Goal: Check status: Check status

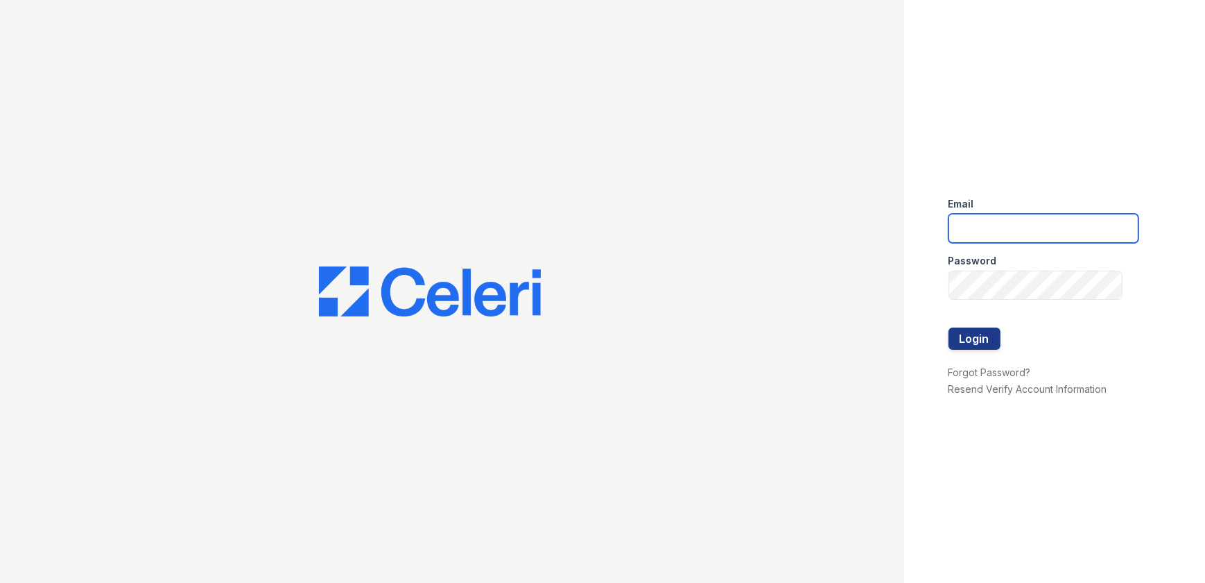
type input "ArriveWestborough@trinity-pm.com"
click at [988, 341] on button "Login" at bounding box center [975, 338] width 52 height 22
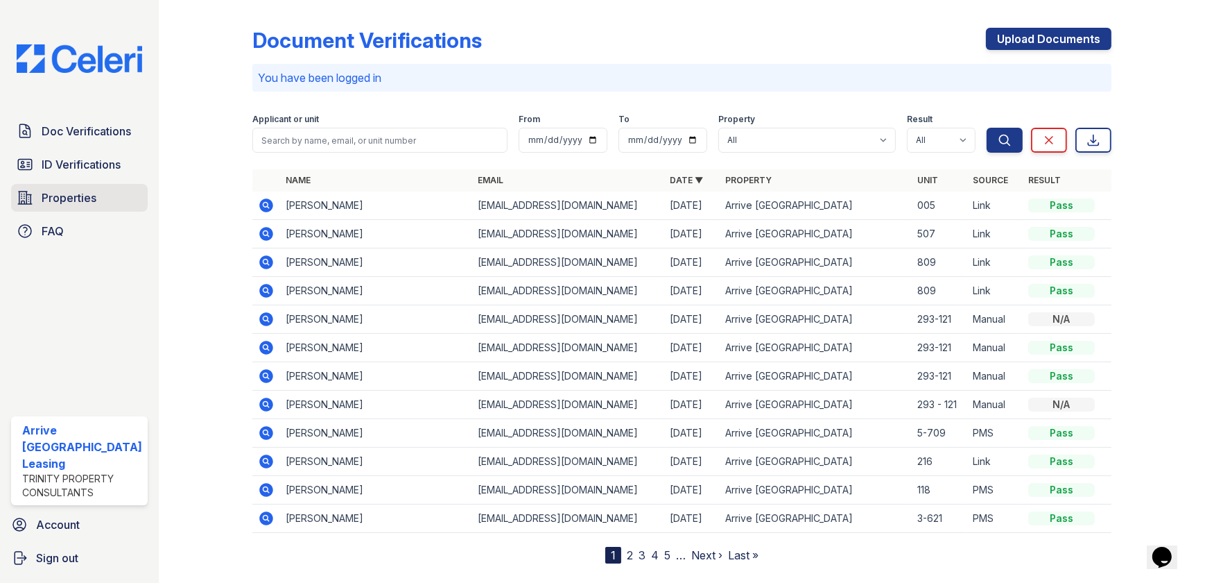
click at [55, 193] on span "Properties" at bounding box center [69, 197] width 55 height 17
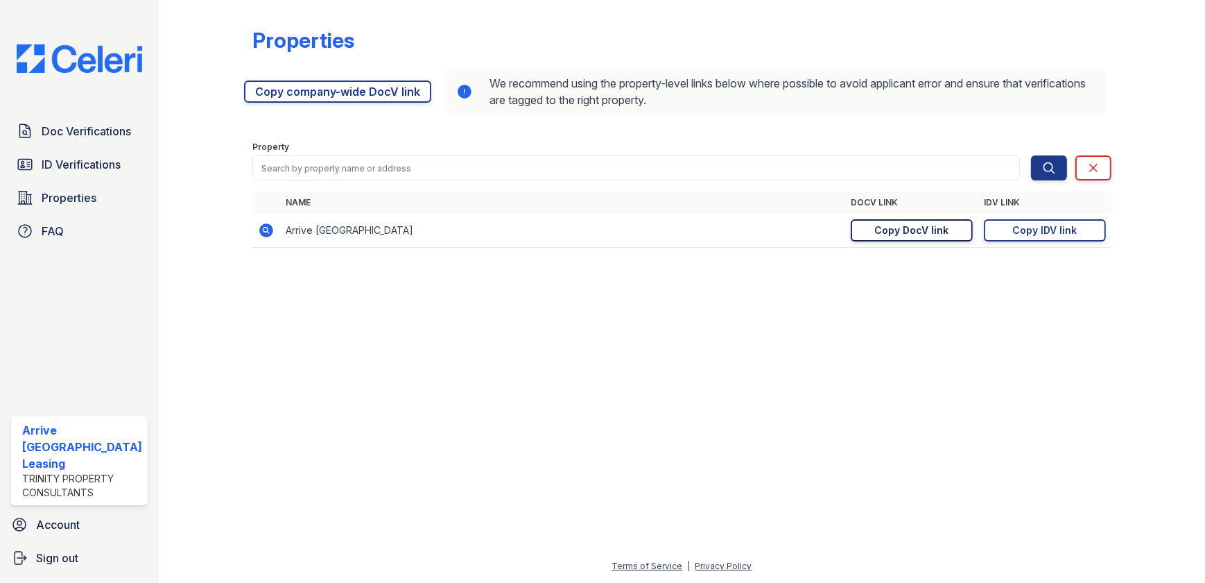
click at [913, 224] on div "Copy DocV link" at bounding box center [912, 230] width 74 height 14
click at [1086, 231] on link "Copy IDV link Copy link" at bounding box center [1045, 230] width 122 height 22
click at [92, 131] on span "Doc Verifications" at bounding box center [86, 131] width 89 height 17
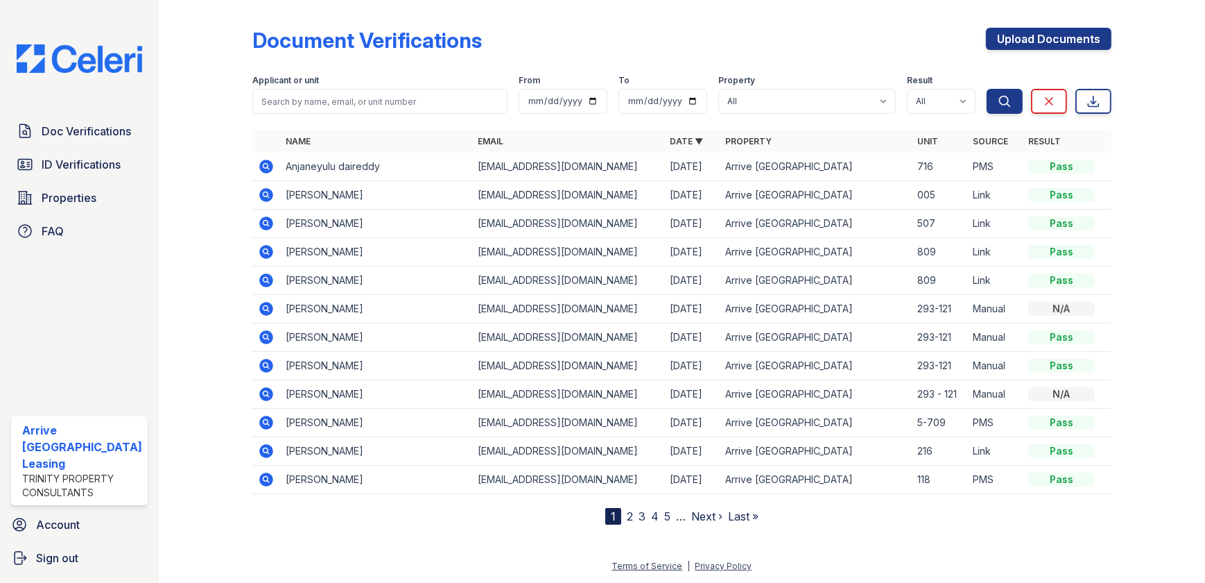
click at [263, 163] on icon at bounding box center [266, 166] width 17 height 17
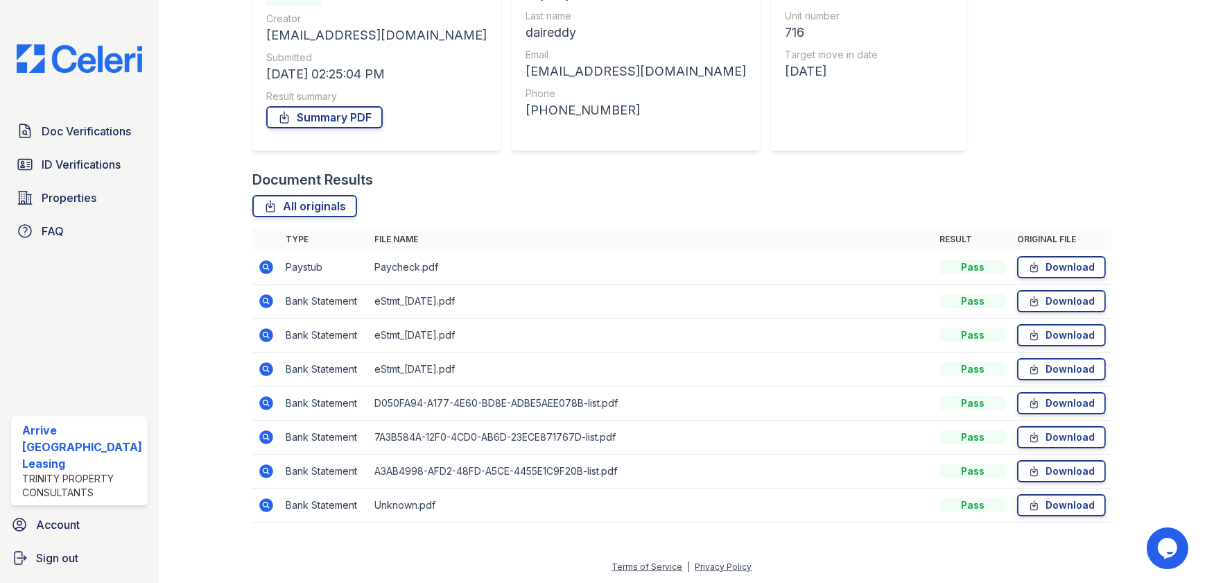
click at [264, 261] on icon at bounding box center [266, 267] width 14 height 14
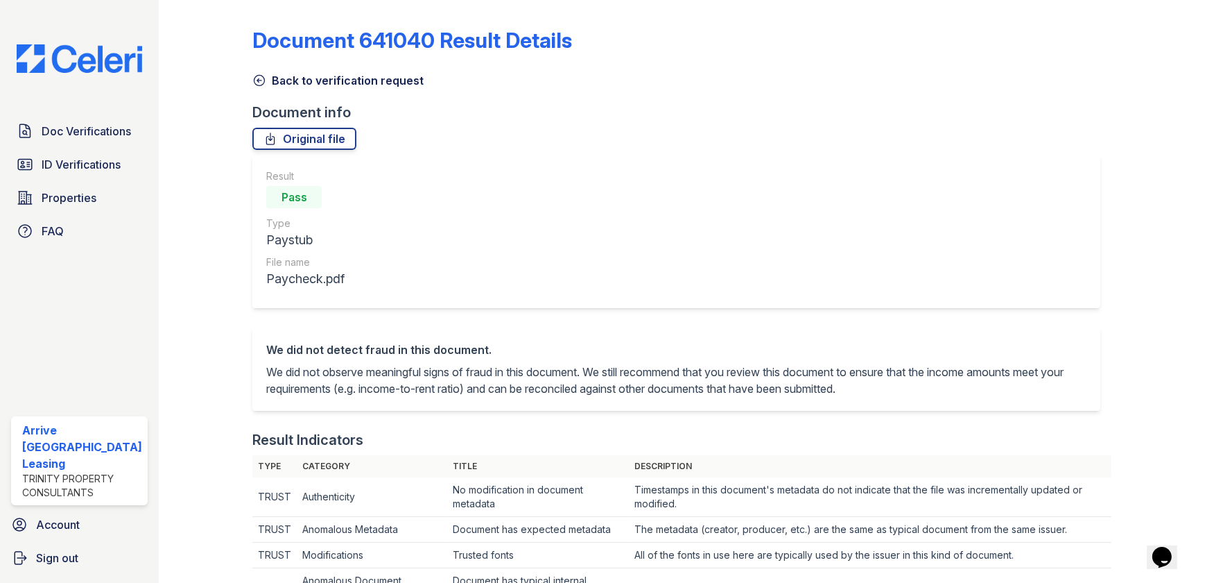
click at [255, 83] on icon at bounding box center [260, 81] width 10 height 10
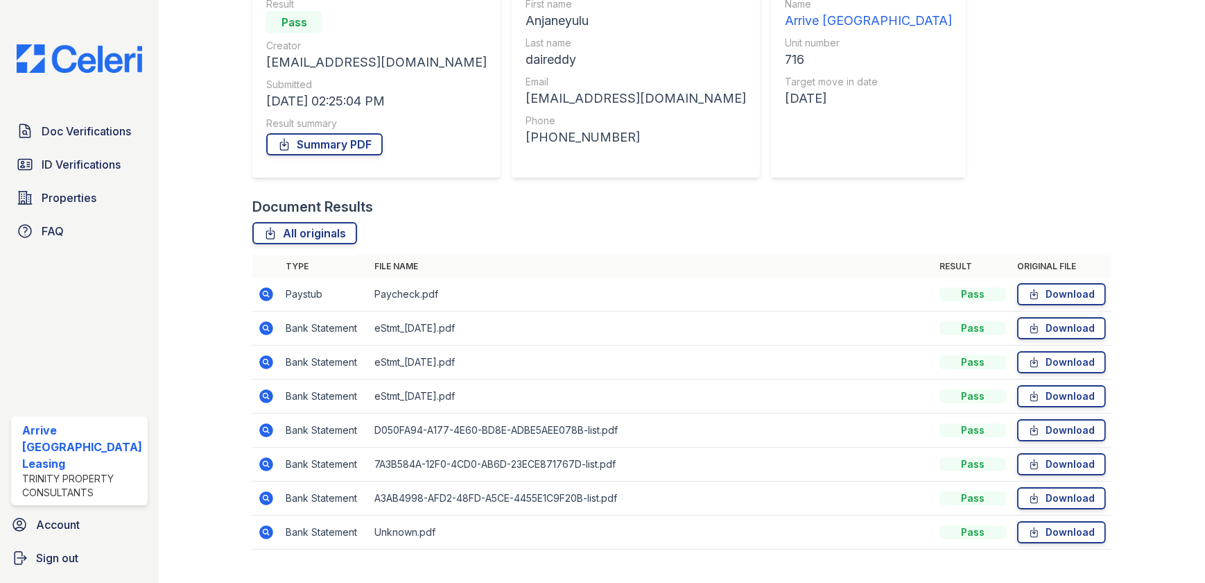
scroll to position [171, 0]
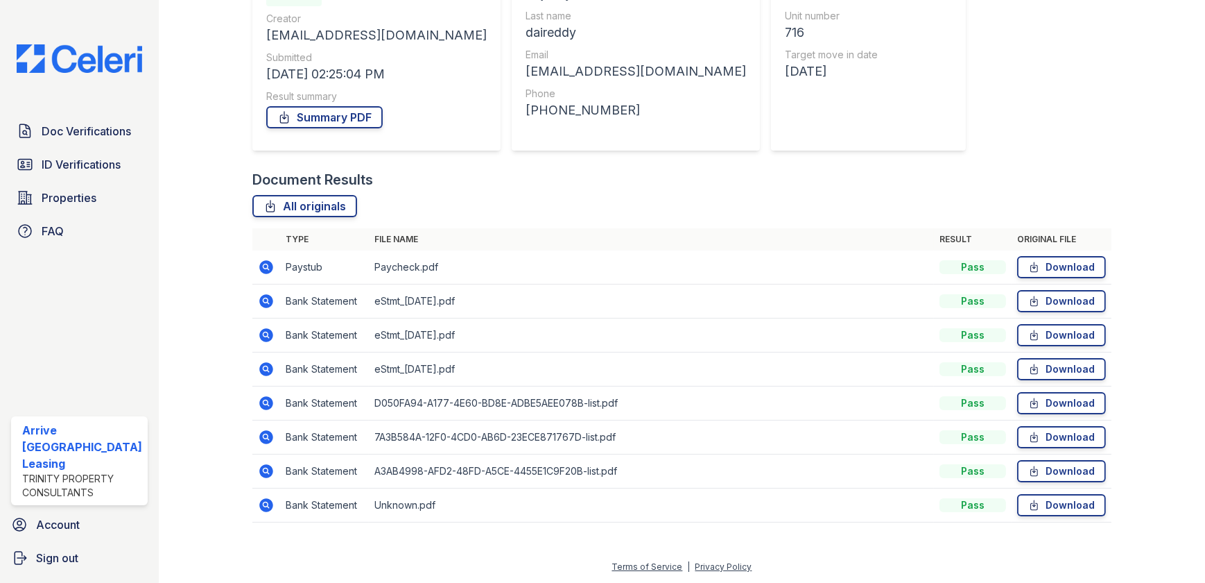
click at [264, 402] on icon at bounding box center [265, 401] width 3 height 3
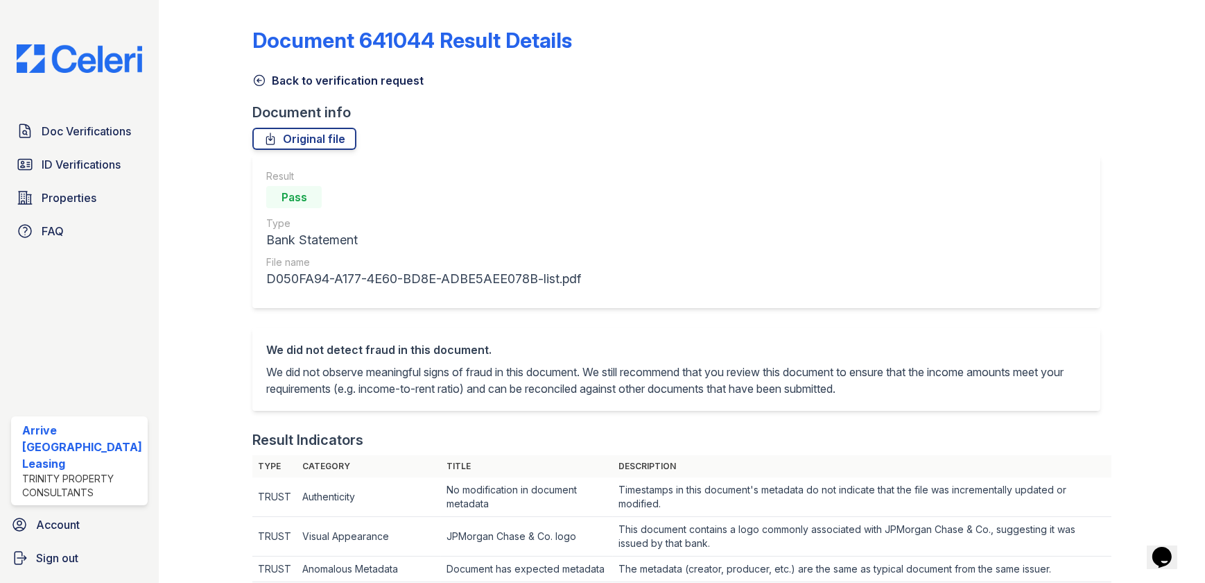
click at [255, 82] on icon at bounding box center [260, 81] width 10 height 10
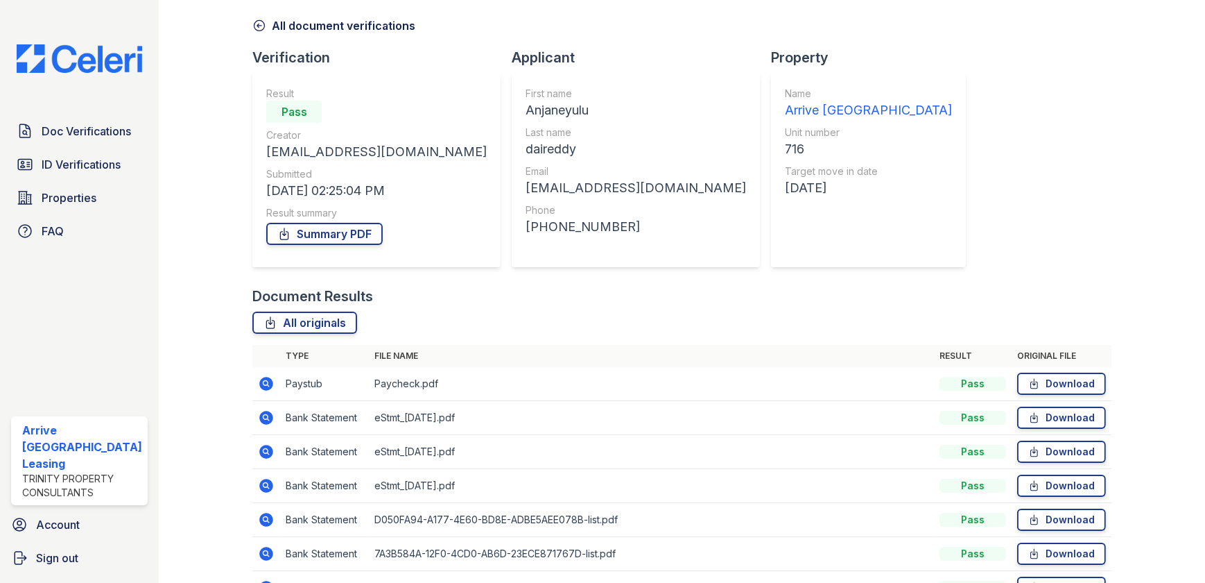
scroll to position [171, 0]
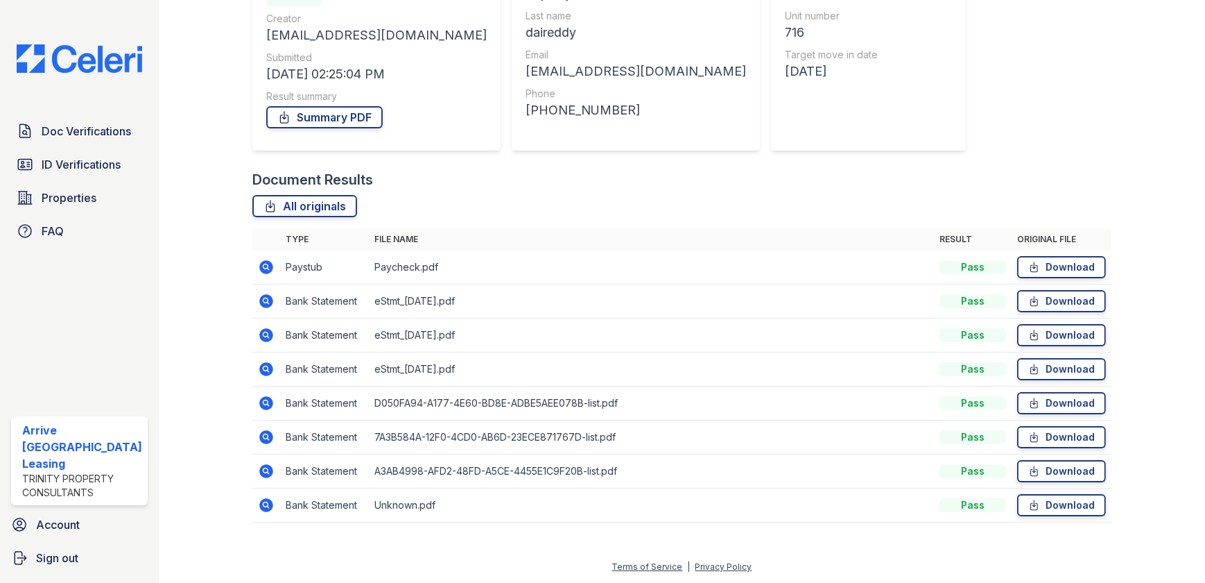
click at [257, 513] on td at bounding box center [266, 505] width 28 height 34
click at [264, 503] on icon at bounding box center [266, 505] width 17 height 17
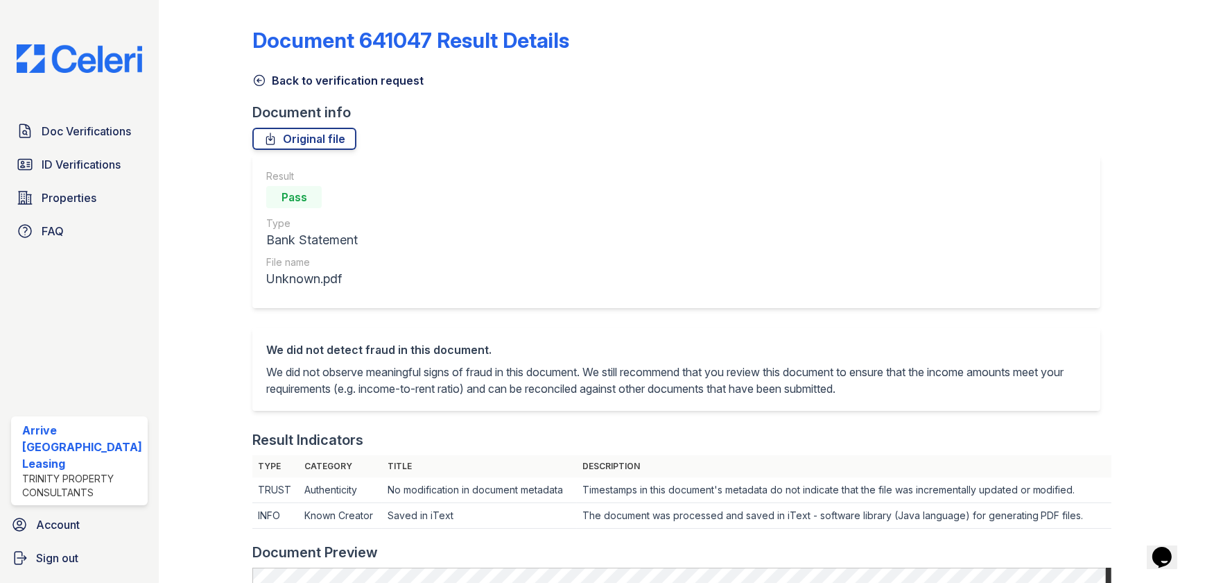
click at [257, 82] on icon at bounding box center [259, 81] width 14 height 14
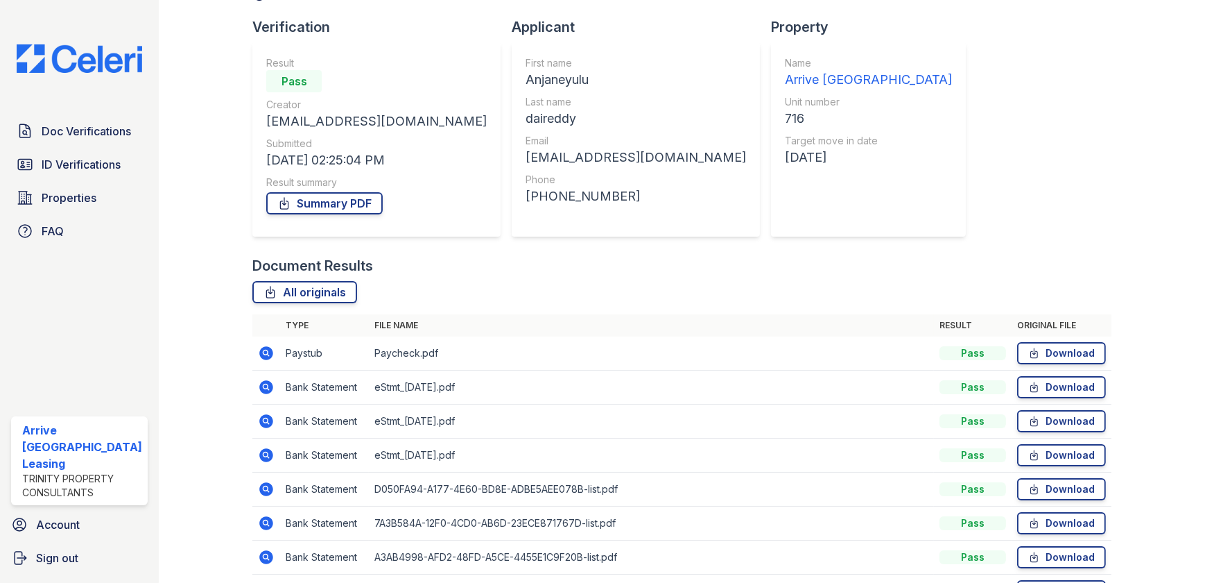
scroll to position [171, 0]
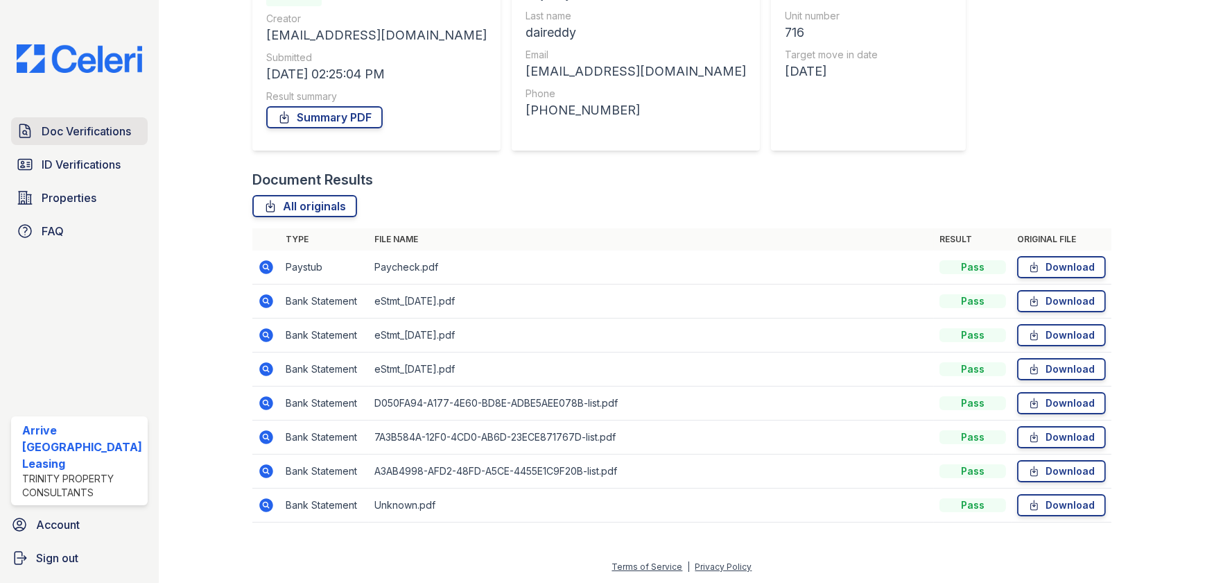
click at [46, 143] on link "Doc Verifications" at bounding box center [79, 131] width 137 height 28
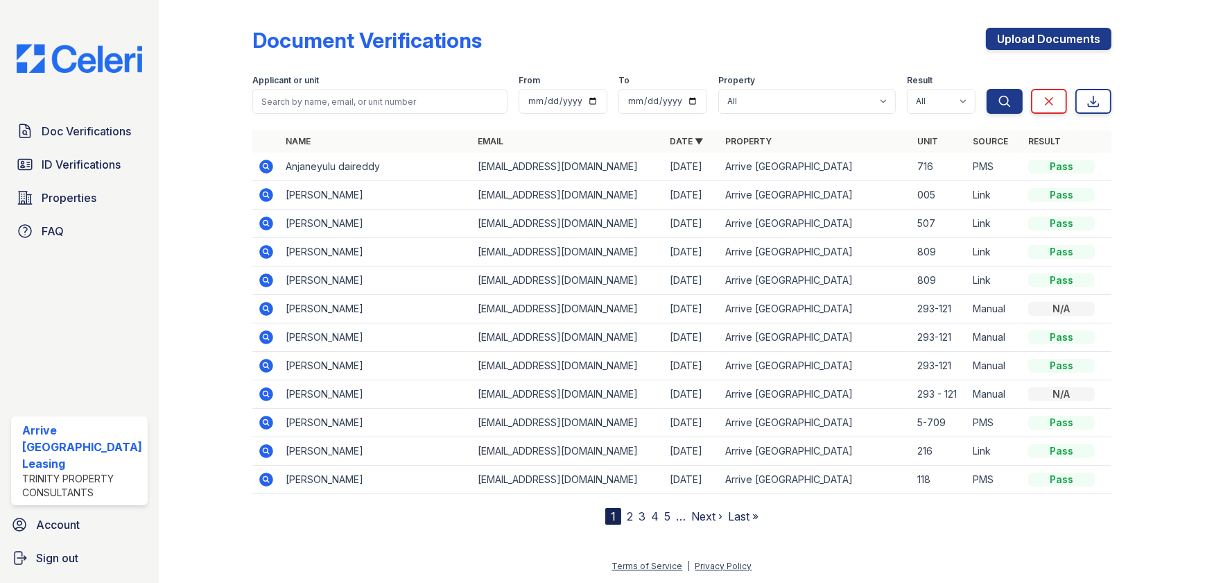
click at [262, 167] on icon at bounding box center [266, 166] width 17 height 17
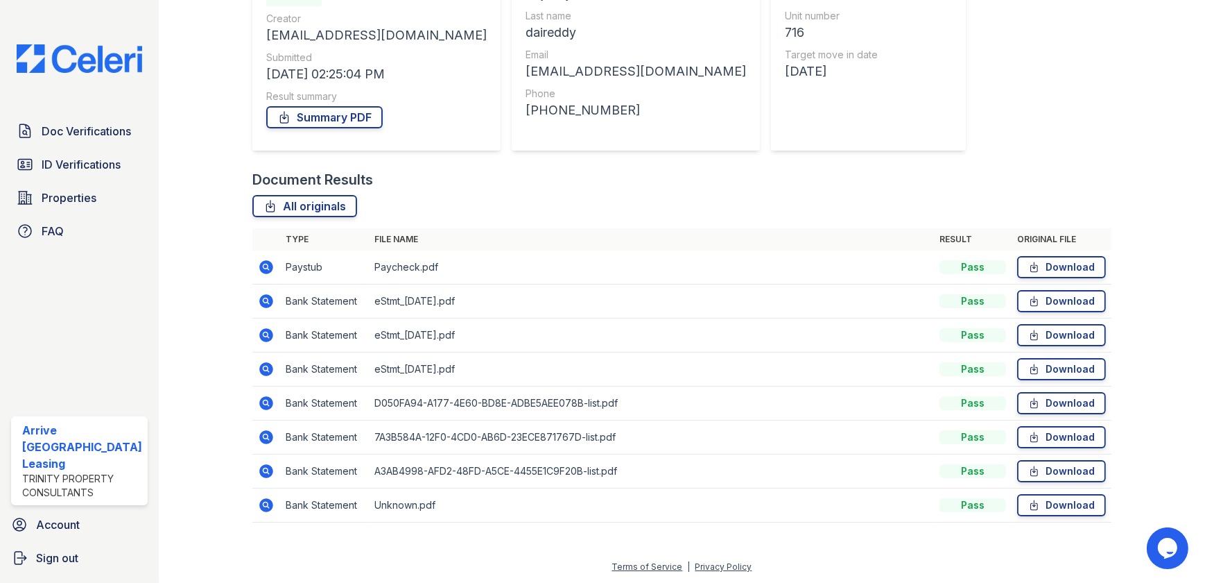
click at [261, 270] on icon at bounding box center [266, 267] width 14 height 14
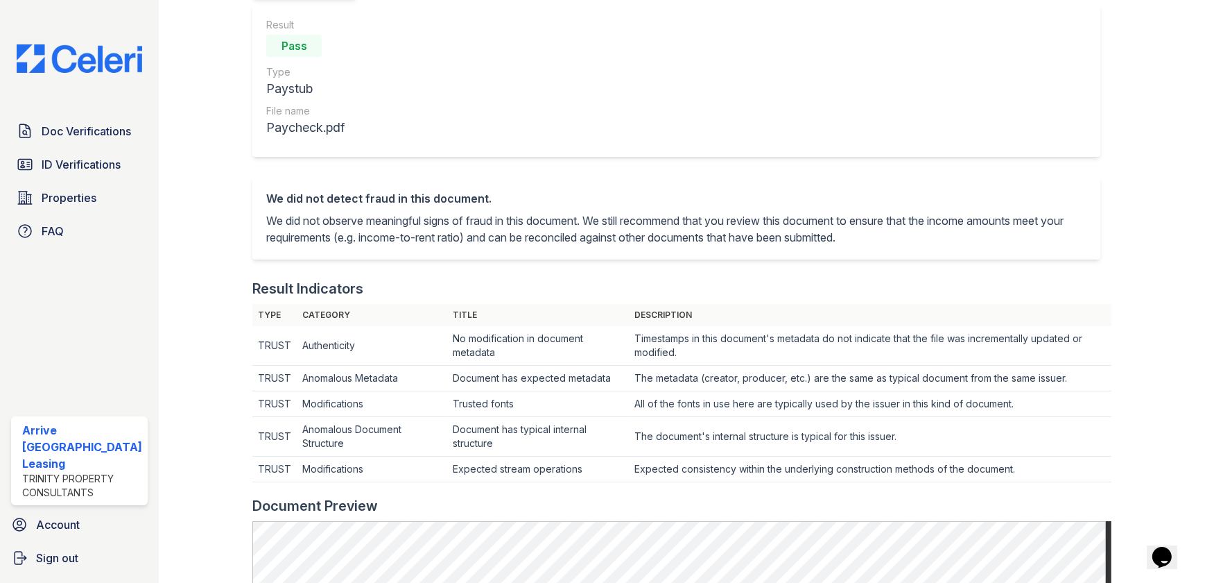
scroll to position [718, 0]
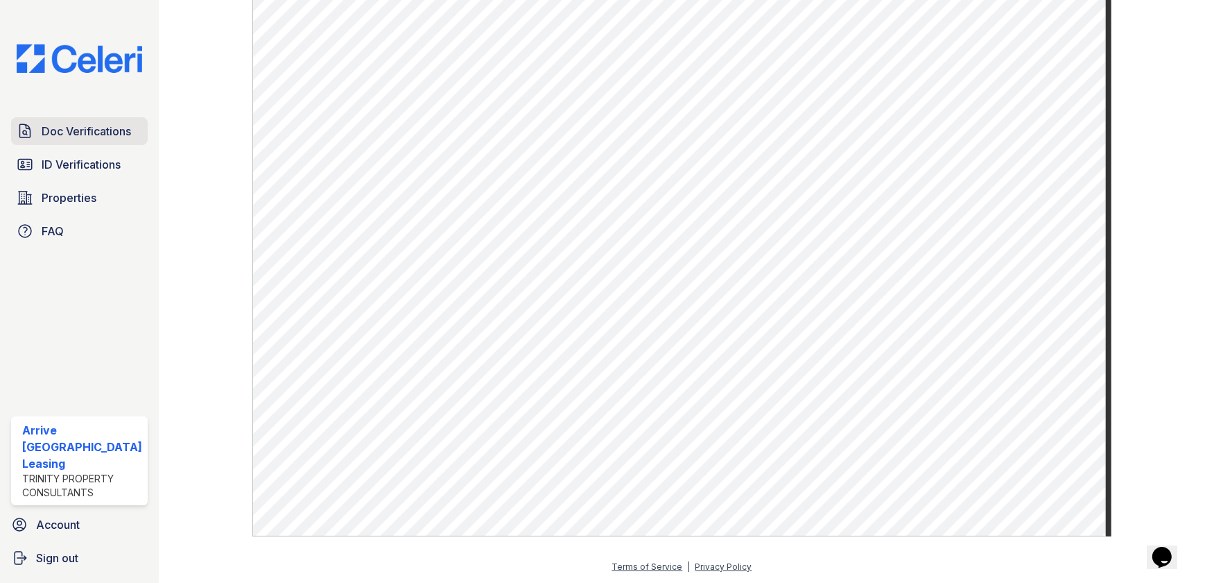
click at [87, 136] on span "Doc Verifications" at bounding box center [86, 131] width 89 height 17
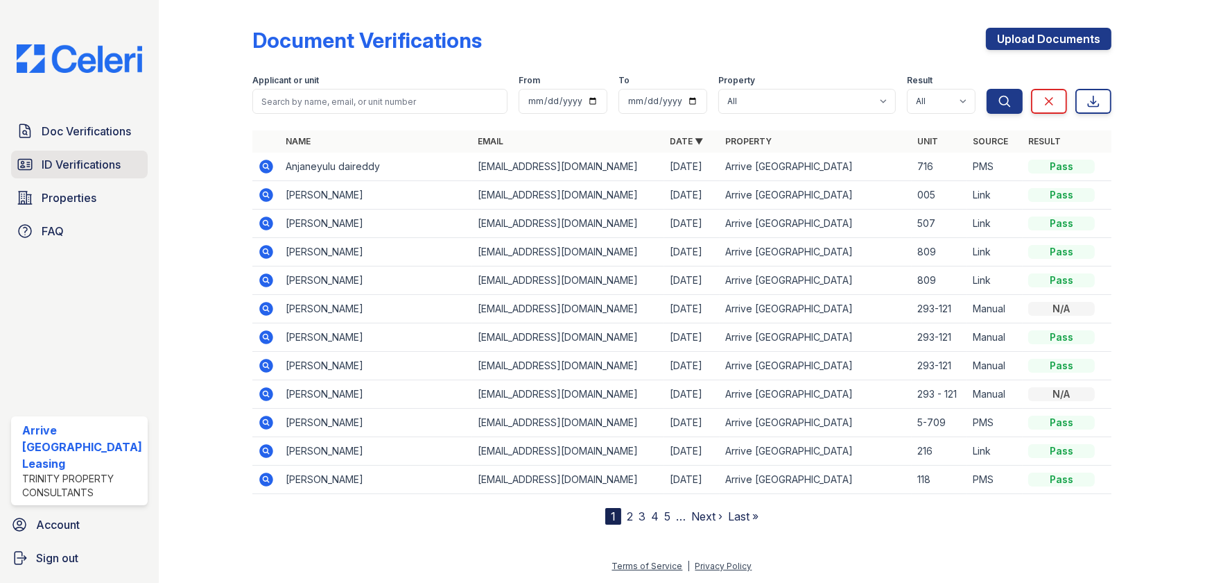
click at [103, 171] on span "ID Verifications" at bounding box center [81, 164] width 79 height 17
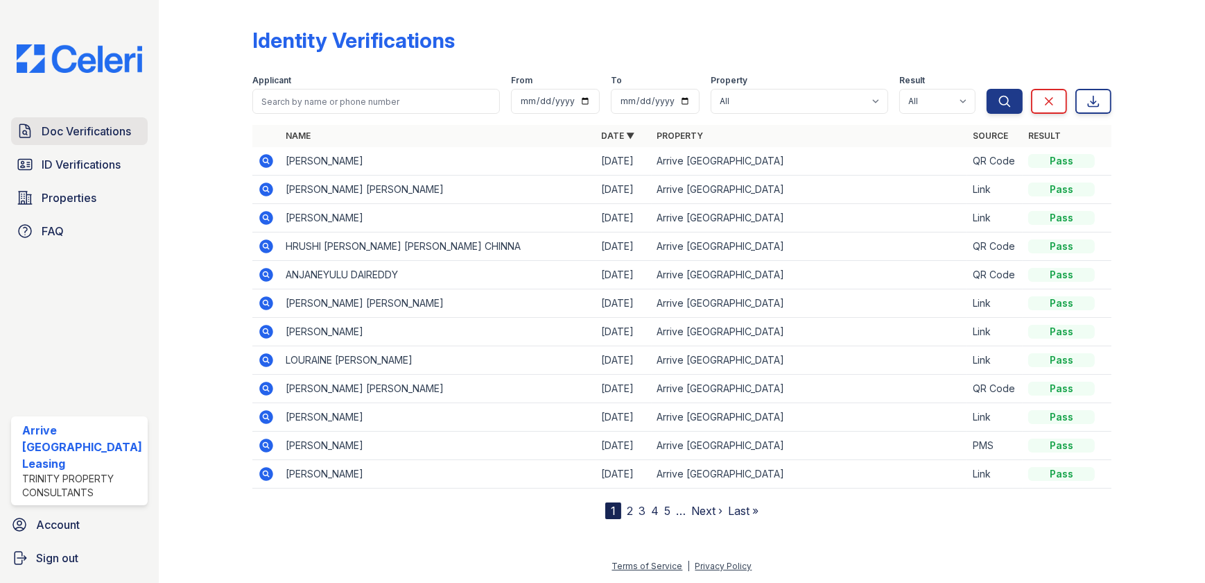
click at [105, 134] on span "Doc Verifications" at bounding box center [86, 131] width 89 height 17
